Goal: Task Accomplishment & Management: Manage account settings

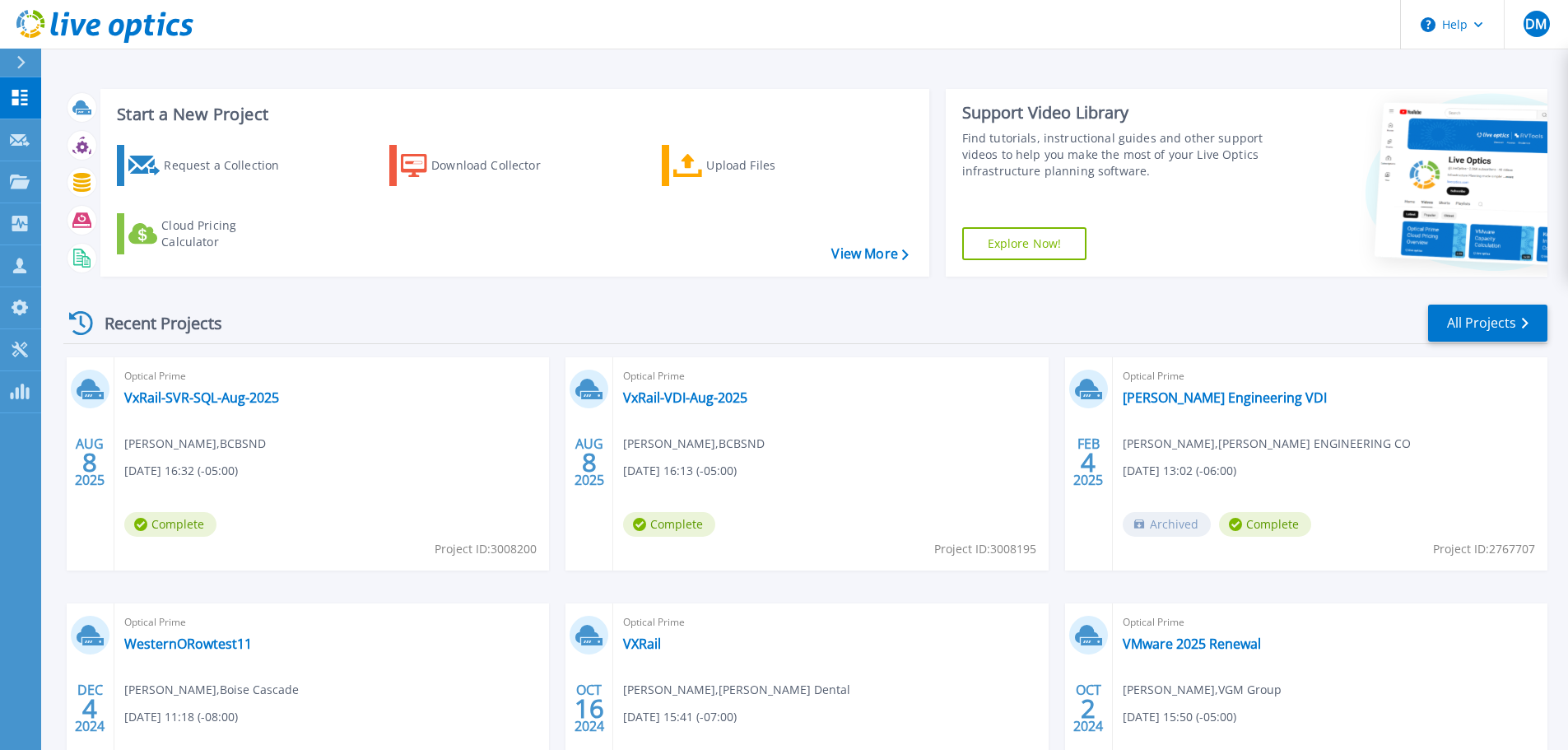
scroll to position [162, 0]
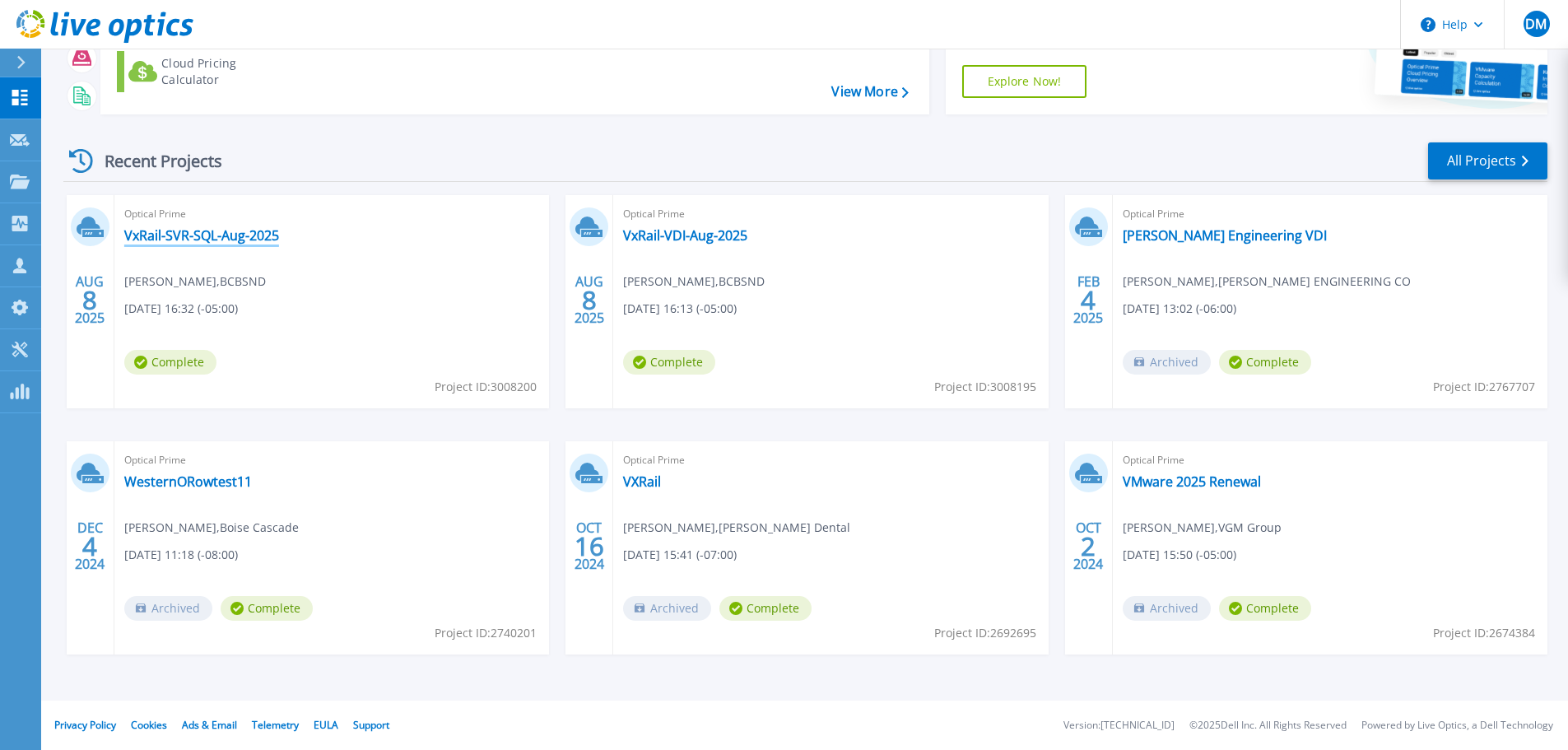
click at [211, 237] on link "VxRail-SVR-SQL-Aug-2025" at bounding box center [201, 235] width 155 height 16
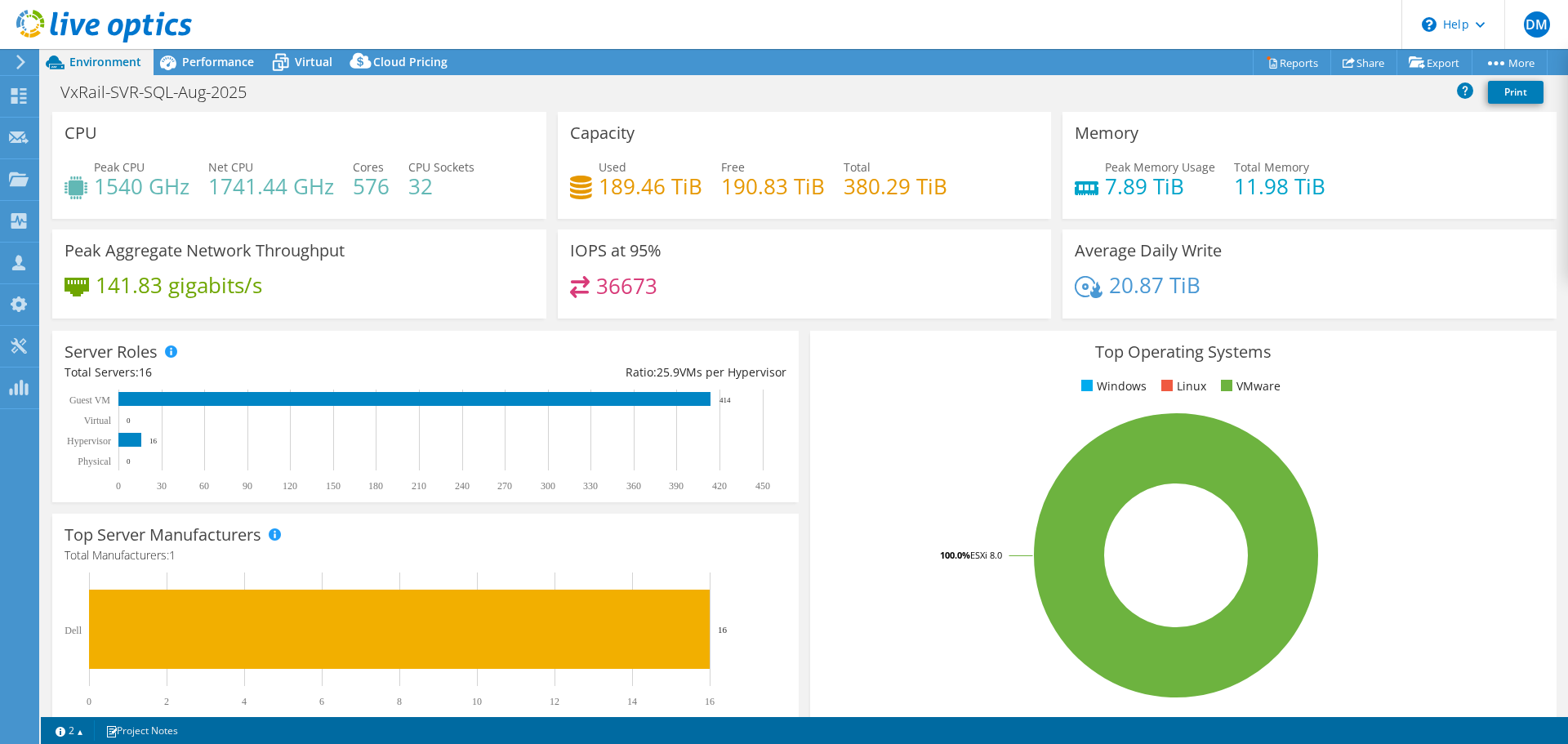
select select "USD"
click at [1393, 88] on link "vSAN ReadyNode Sizer" at bounding box center [1396, 92] width 155 height 34
drag, startPoint x: 263, startPoint y: 95, endPoint x: 48, endPoint y: 90, distance: 215.1
click at [48, 90] on div "VxRail-SVR-SQL-Aug-2025 Print" at bounding box center [803, 92] width 1526 height 31
copy h1 "VxRail-SVR-SQL-Aug-2025"
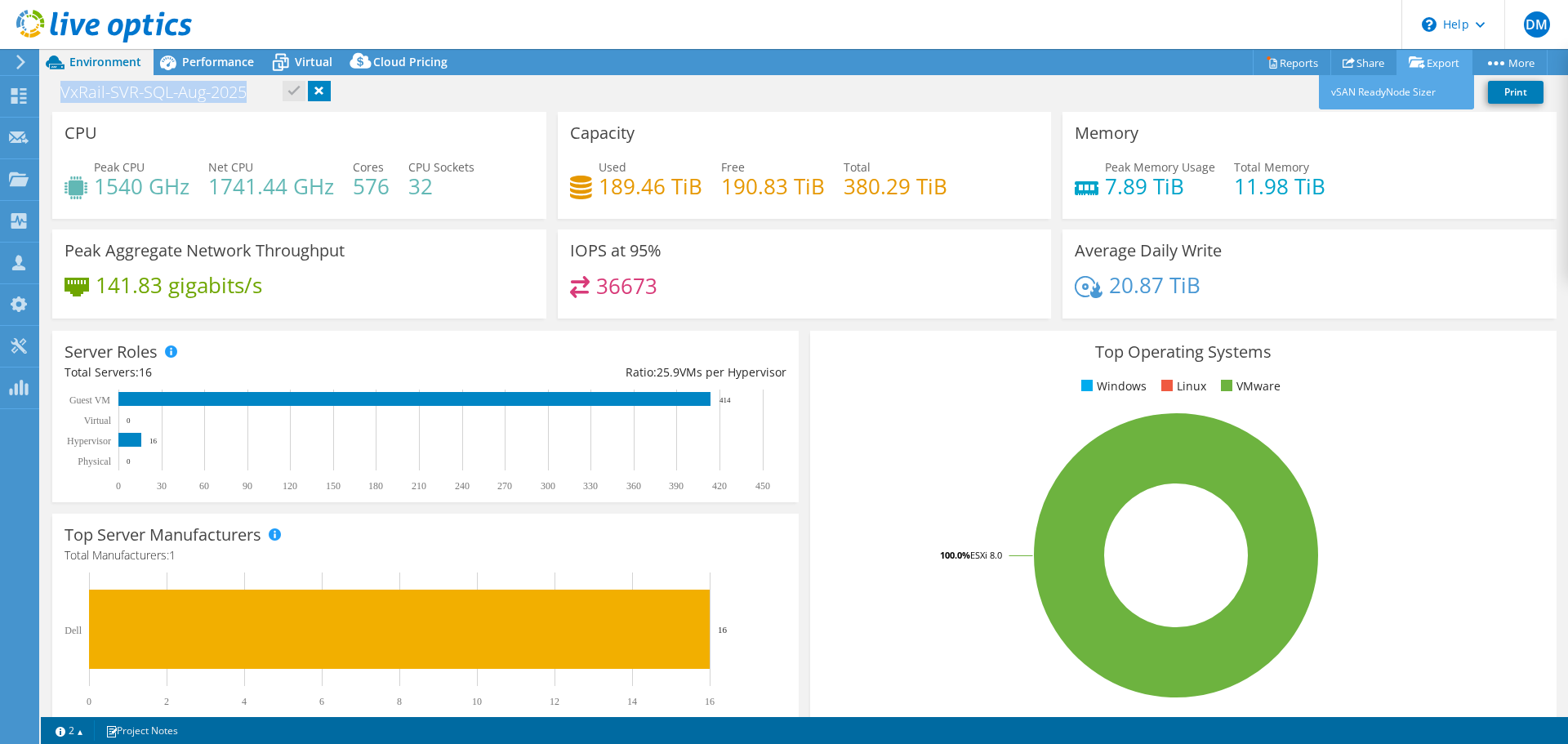
click at [1438, 64] on link "Export" at bounding box center [1434, 63] width 76 height 25
click at [1359, 88] on link "vSAN ReadyNode Sizer" at bounding box center [1396, 92] width 155 height 34
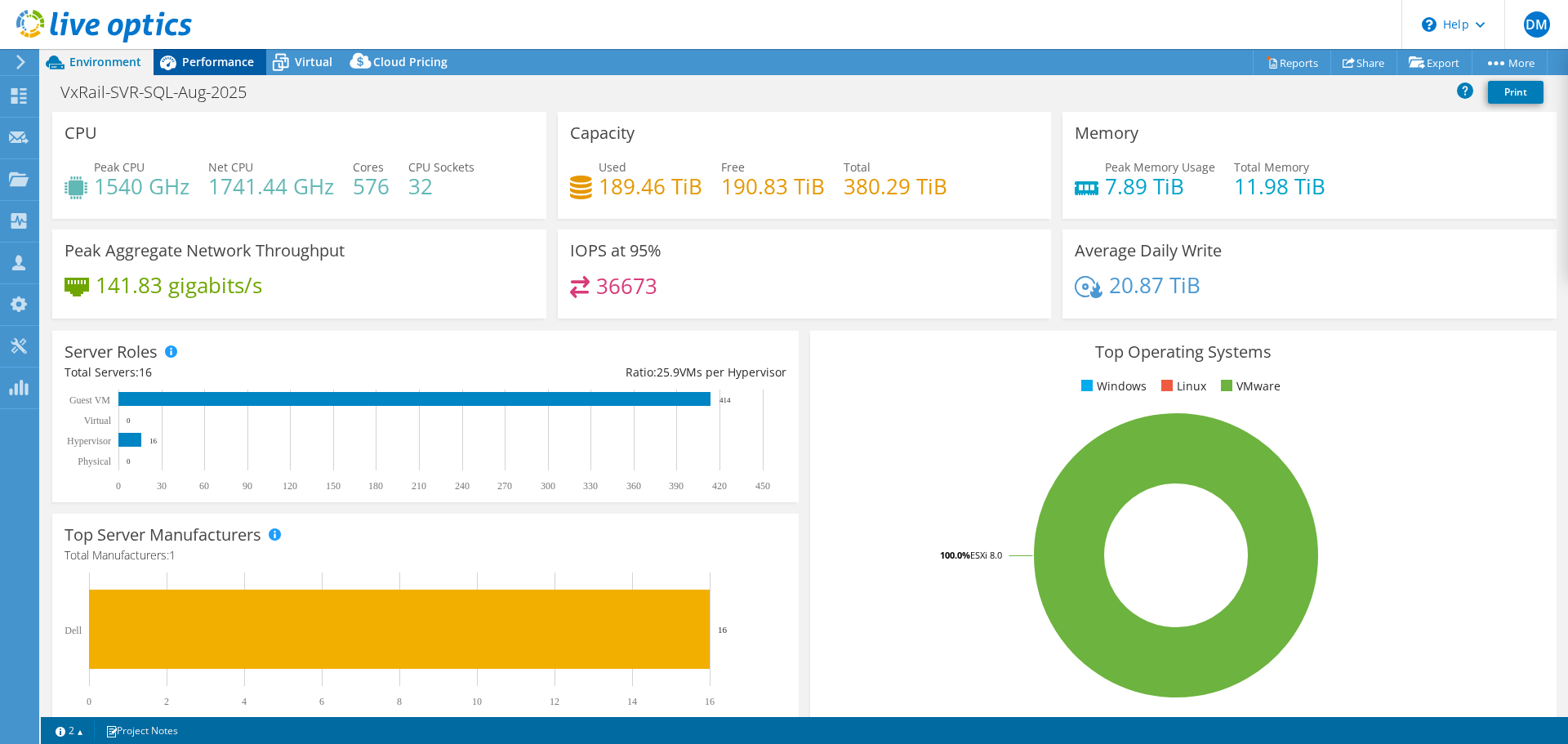
click at [189, 56] on span "Performance" at bounding box center [218, 62] width 72 height 15
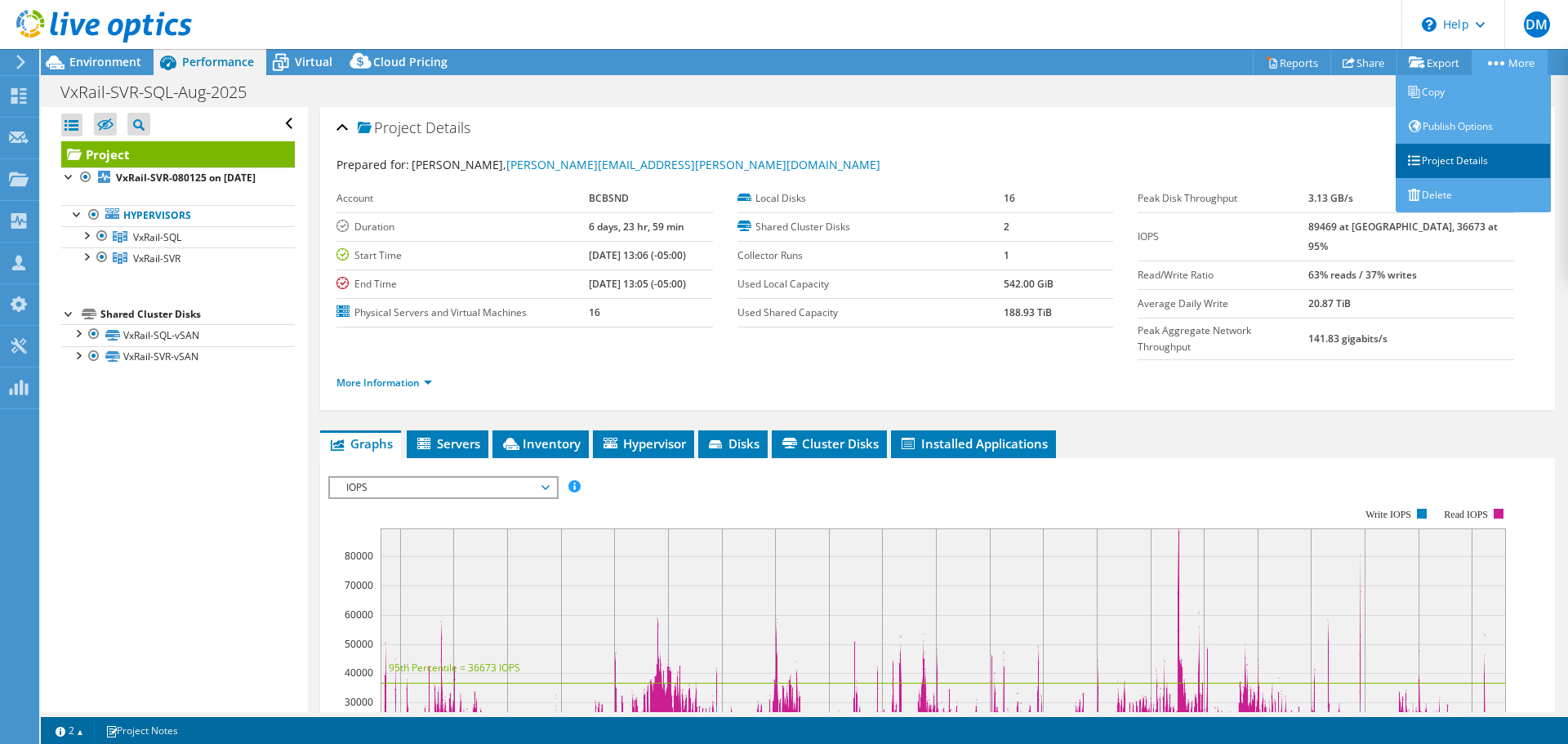
click at [1467, 155] on link "Project Details" at bounding box center [1472, 161] width 155 height 34
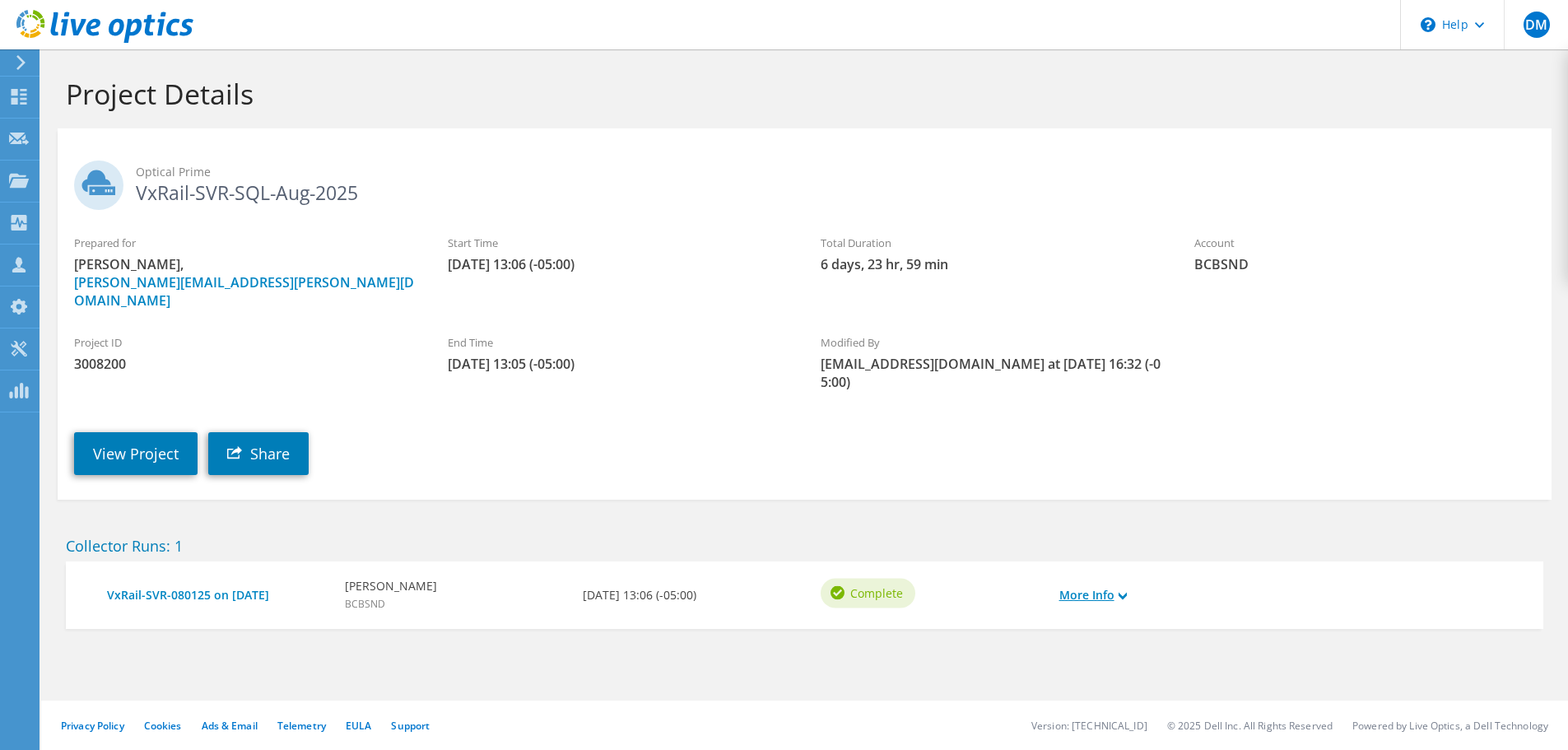
click at [1130, 577] on div "More Info" at bounding box center [1111, 595] width 120 height 34
click at [1125, 592] on use at bounding box center [1123, 595] width 9 height 8
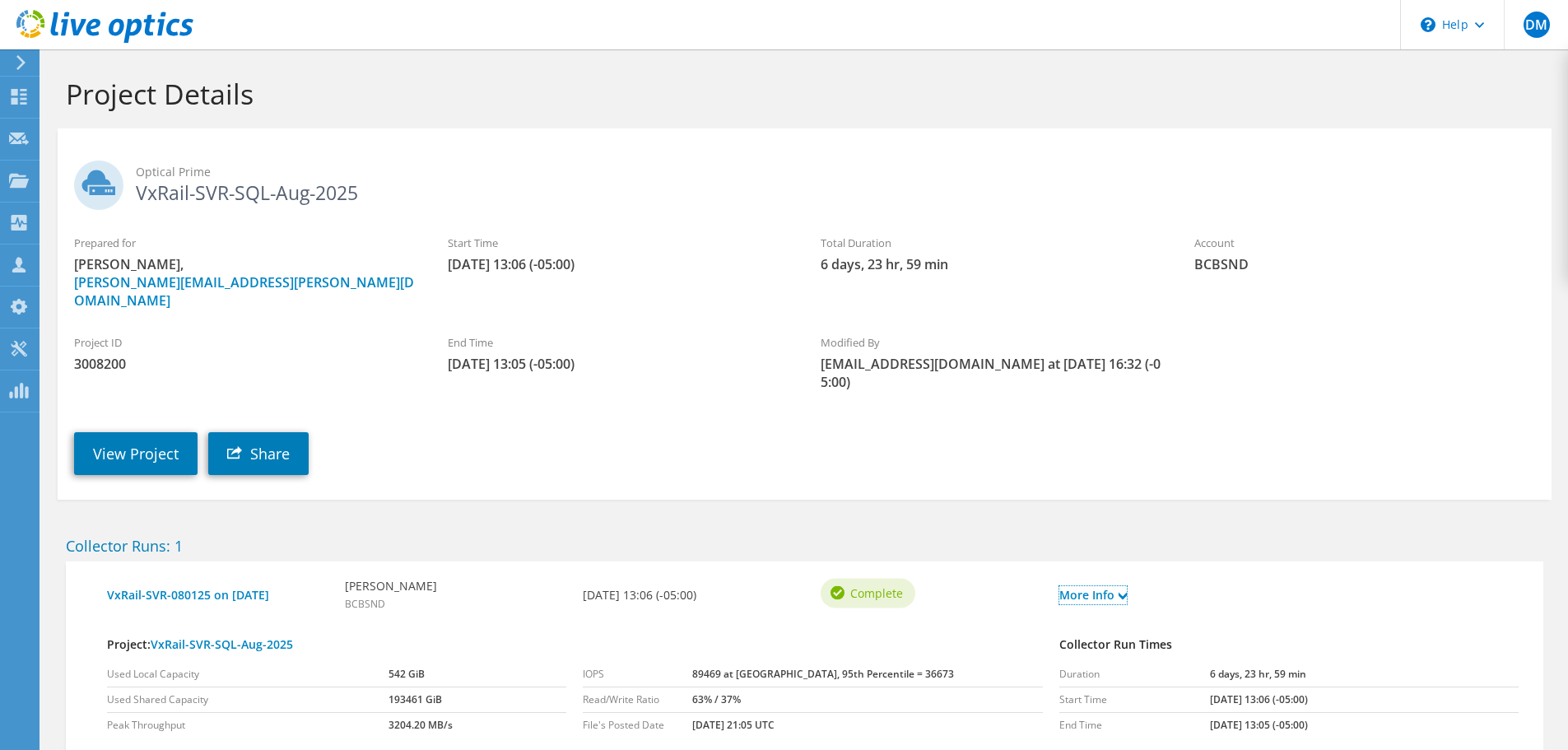
scroll to position [75, 0]
